Goal: Information Seeking & Learning: Learn about a topic

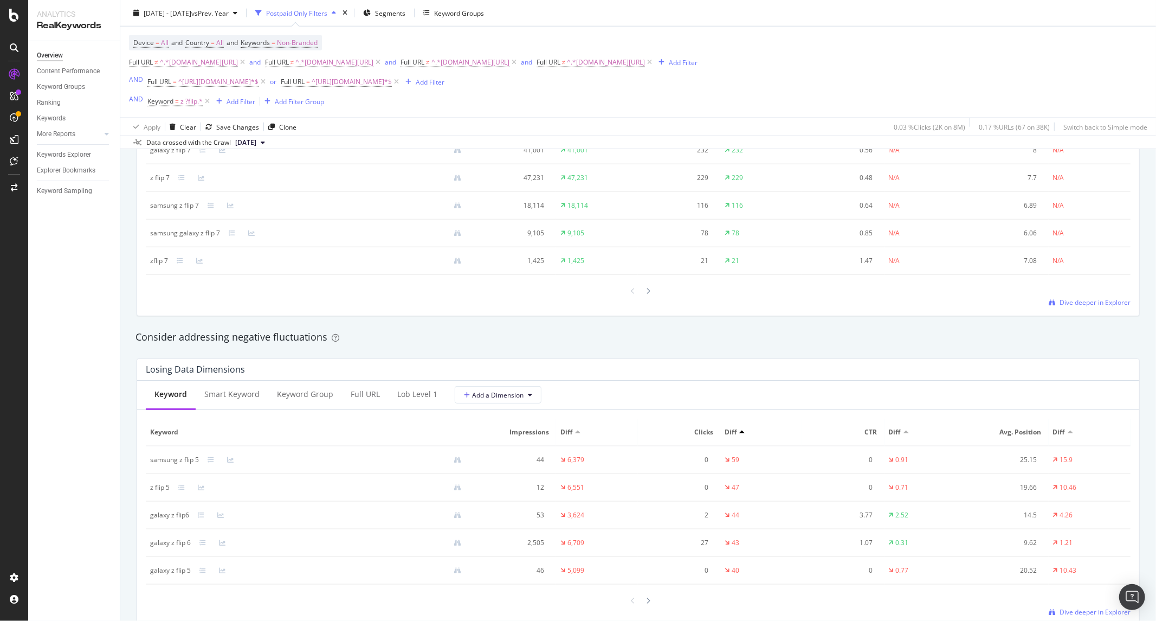
scroll to position [1325, 0]
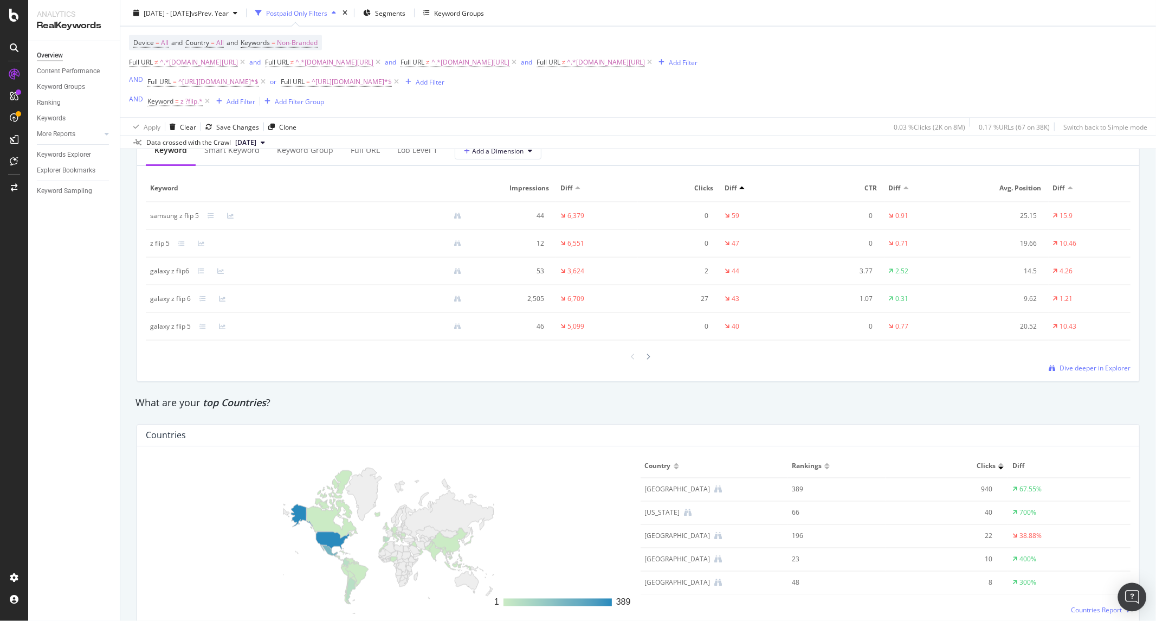
click at [1134, 594] on img "Open Intercom Messenger" at bounding box center [1132, 597] width 14 height 14
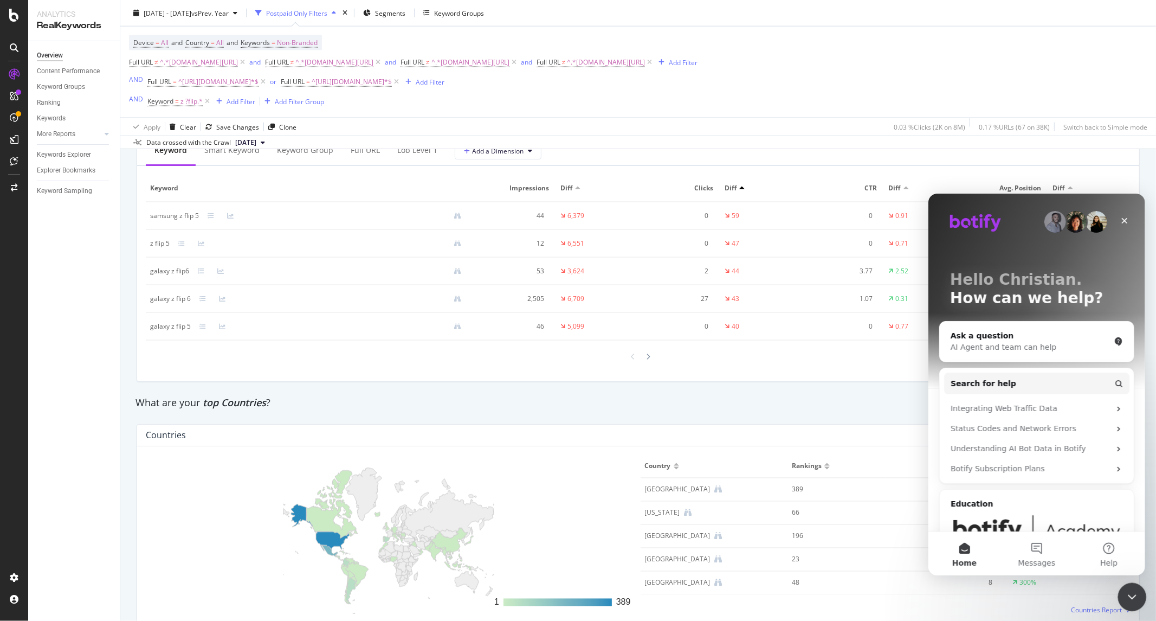
scroll to position [0, 0]
click at [1135, 592] on icon "Close Intercom Messenger" at bounding box center [1130, 595] width 13 height 13
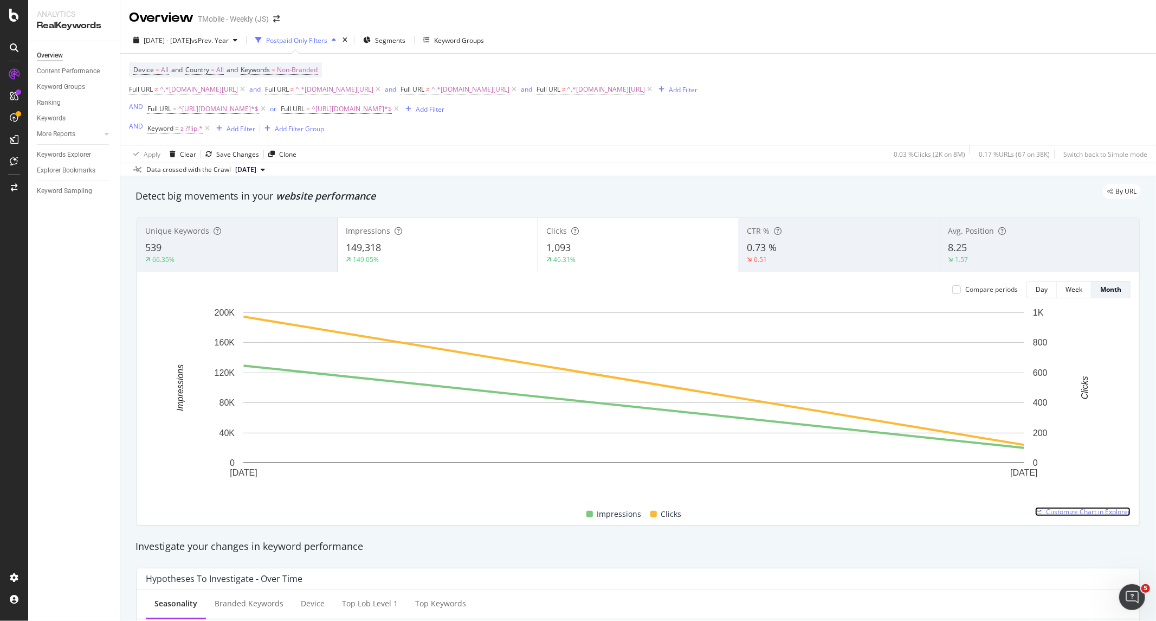
click at [1035, 513] on icon at bounding box center [1038, 511] width 7 height 7
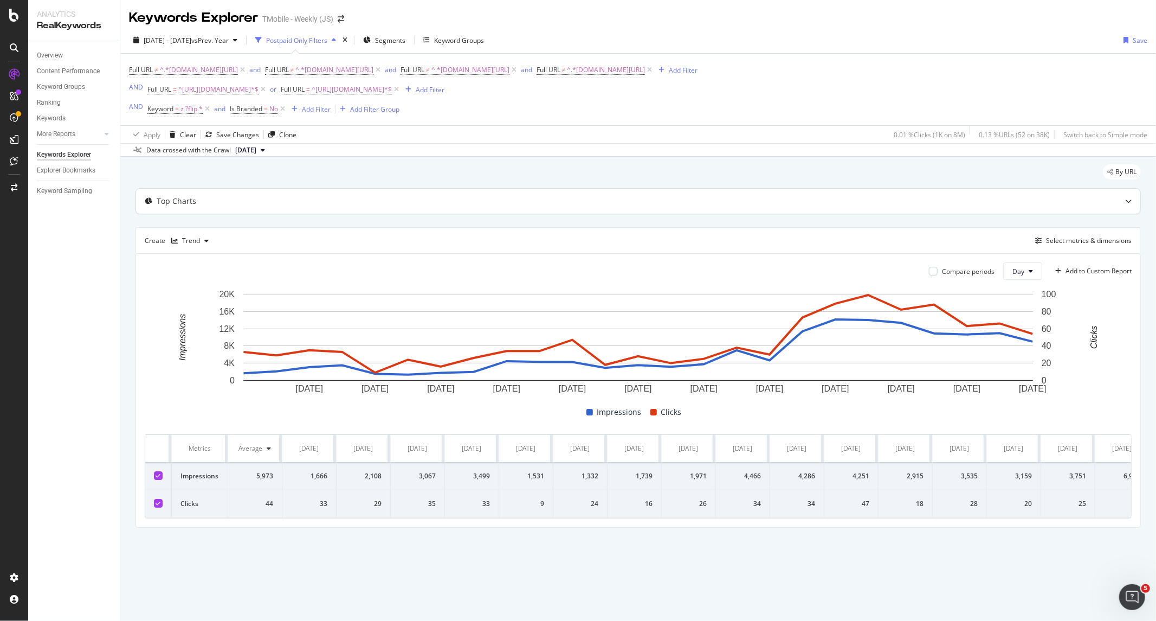
click at [1127, 204] on icon at bounding box center [1128, 201] width 7 height 7
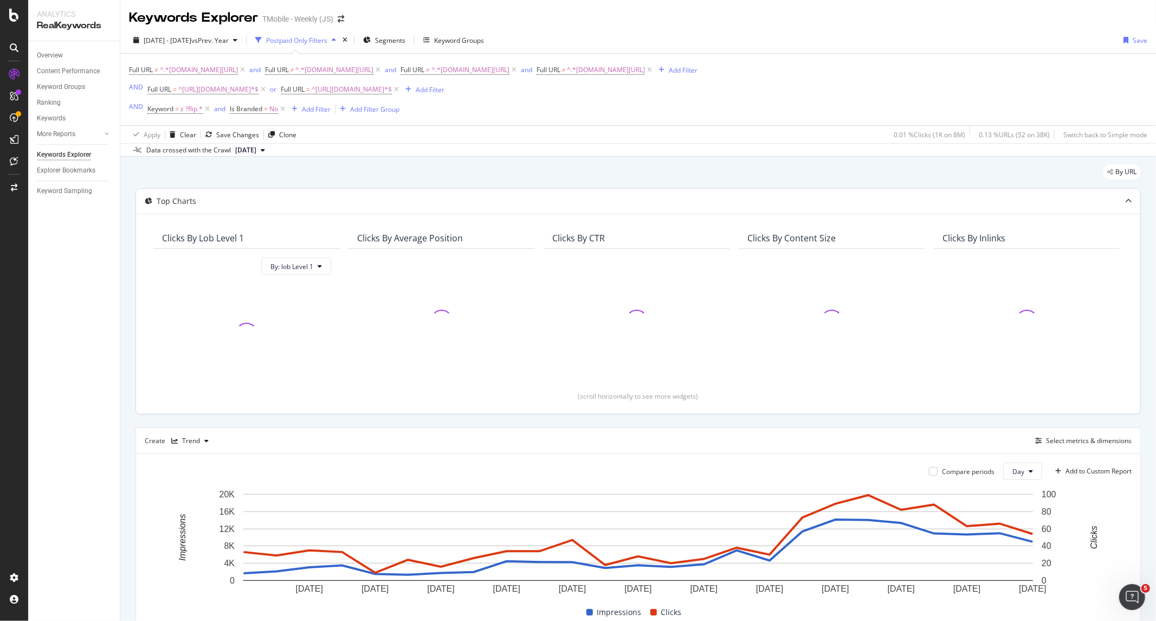
click at [1120, 210] on div at bounding box center [1128, 201] width 24 height 25
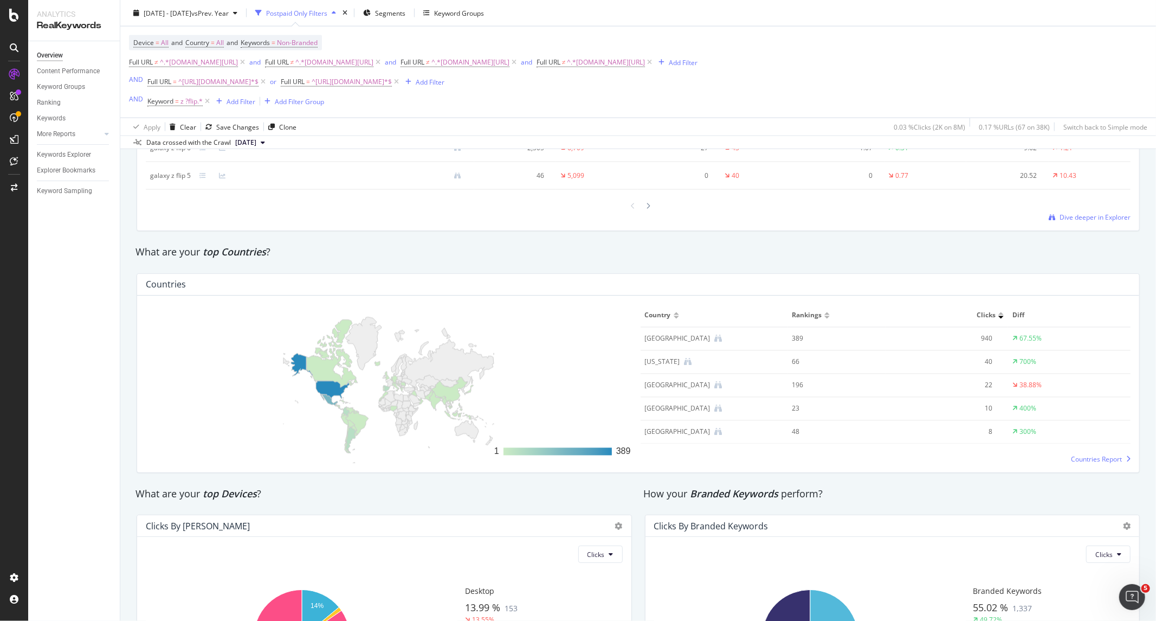
scroll to position [1619, 0]
